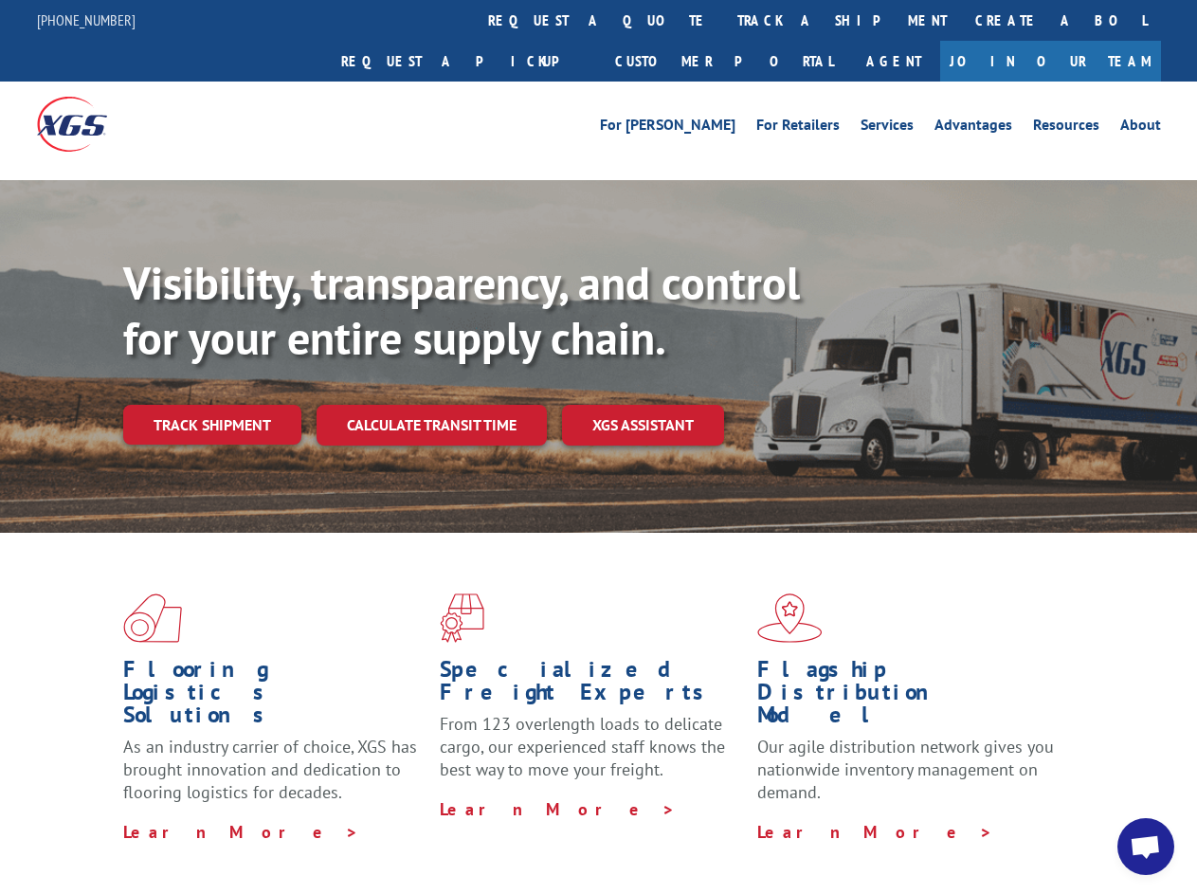
click at [598, 446] on div "Visibility, transparency, and control for your entire supply chain. Track shipm…" at bounding box center [660, 388] width 1074 height 264
click at [723, 20] on link "track a shipment" at bounding box center [842, 20] width 238 height 41
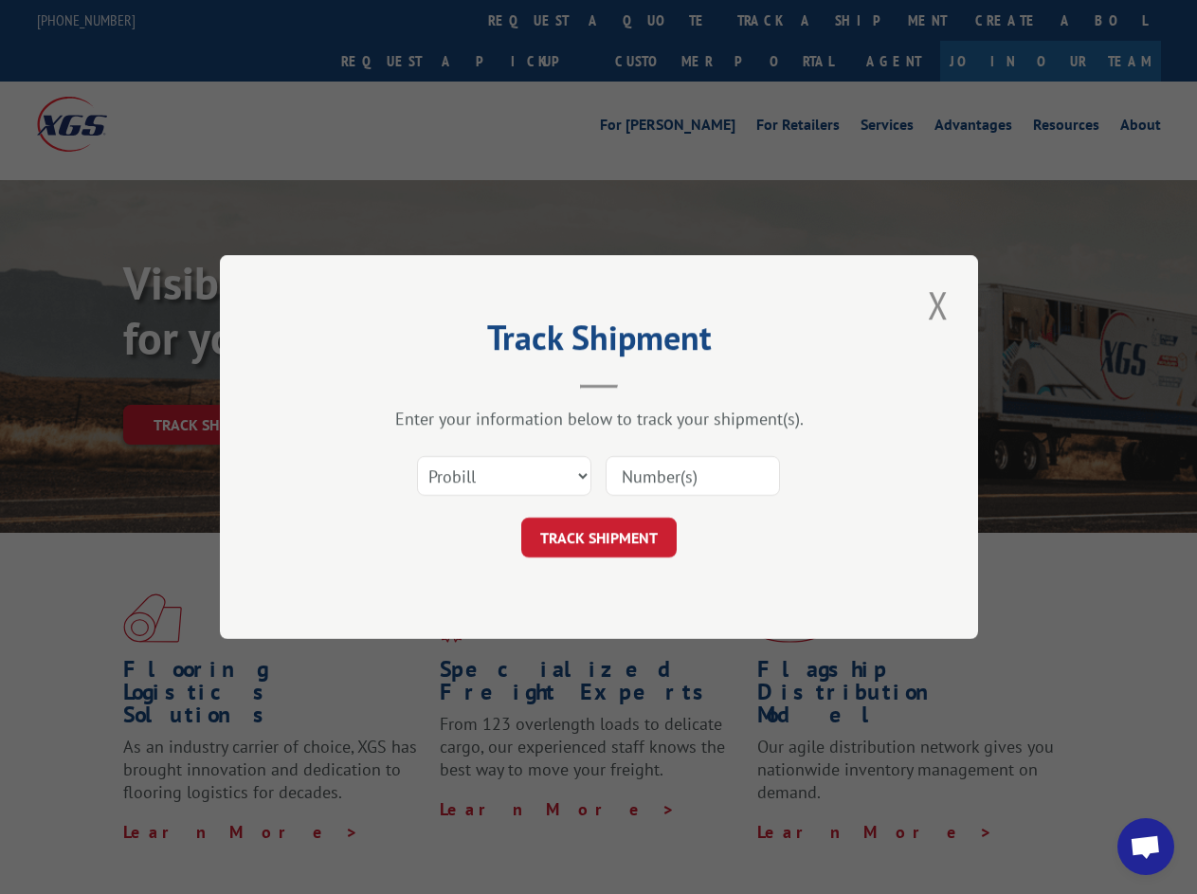
click at [662, 20] on div "Track Shipment Enter your information below to track your shipment(s). Select c…" at bounding box center [598, 447] width 1197 height 894
click at [780, 20] on div "Track Shipment Enter your information below to track your shipment(s). Select c…" at bounding box center [598, 447] width 1197 height 894
click at [211, 383] on div "Track Shipment Enter your information below to track your shipment(s). Select c…" at bounding box center [598, 447] width 1197 height 894
click at [430, 383] on header "Track Shipment" at bounding box center [599, 356] width 569 height 64
click at [644, 383] on header "Track Shipment" at bounding box center [599, 356] width 569 height 64
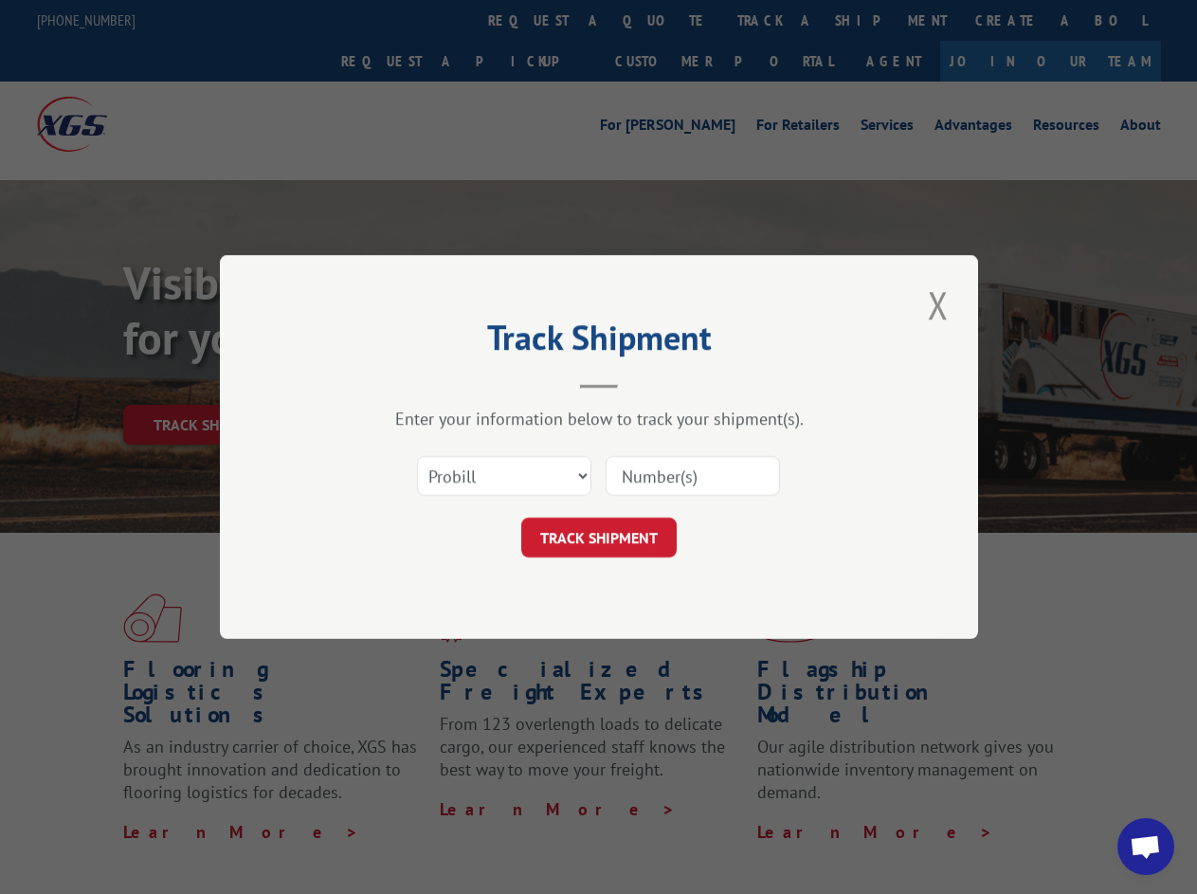
click at [1146, 846] on span "Open chat" at bounding box center [1145, 848] width 31 height 27
